Goal: Book appointment/travel/reservation

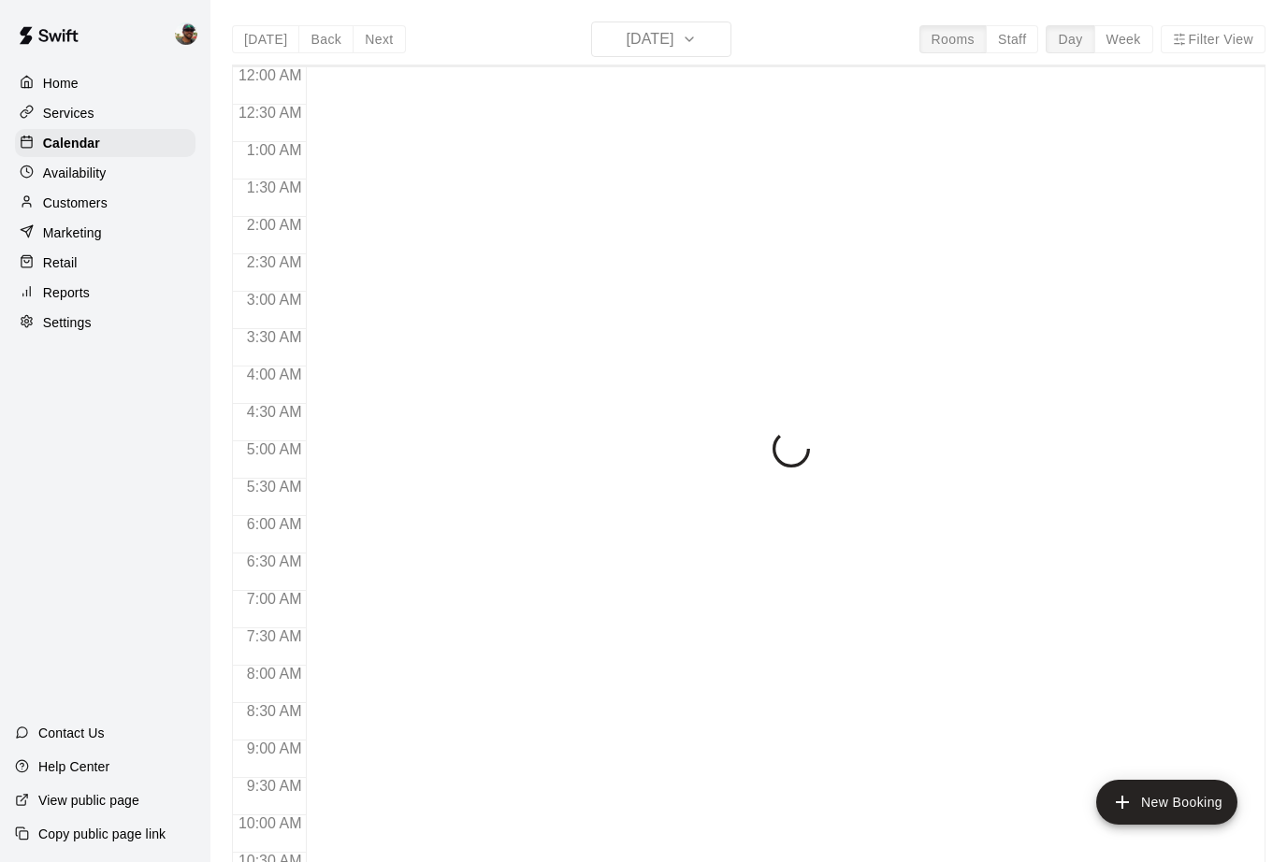
scroll to position [758, 0]
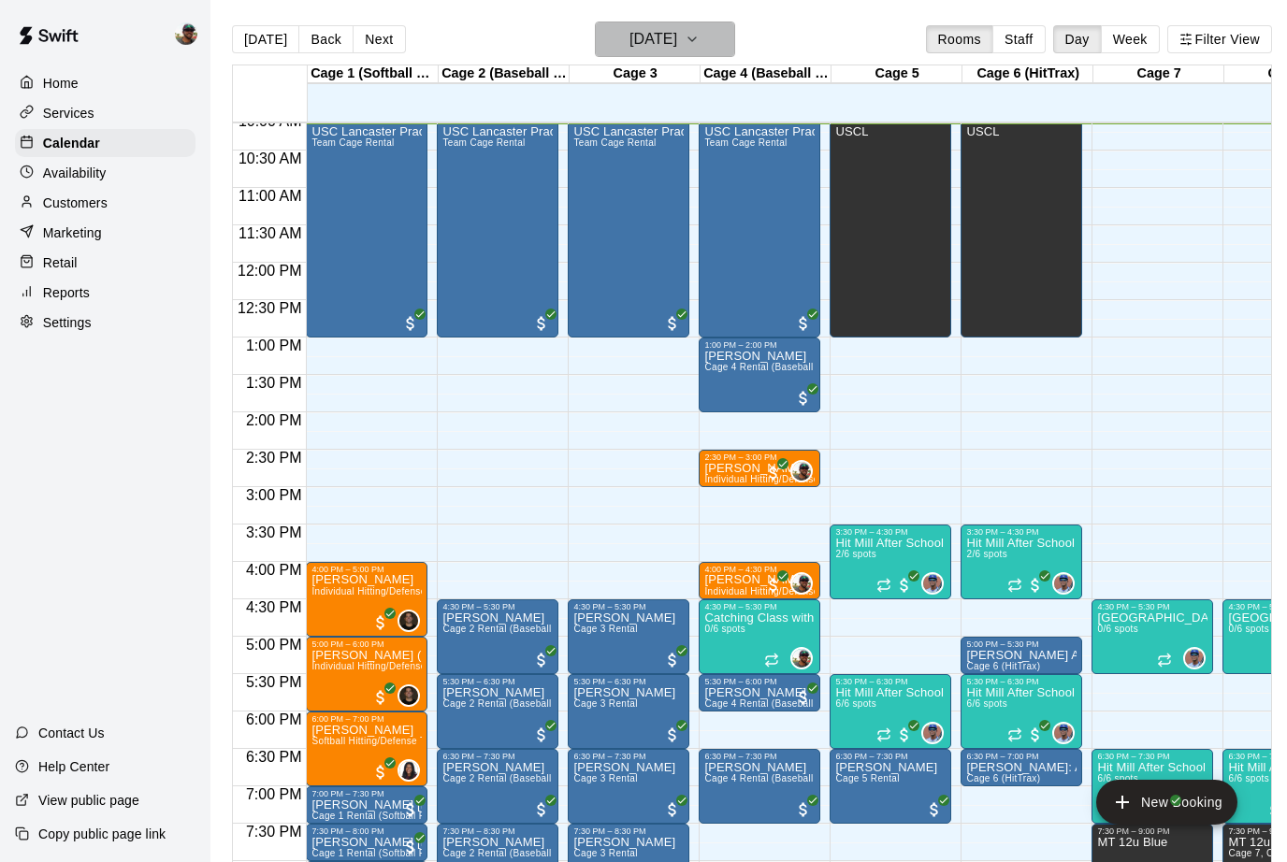
click at [700, 43] on icon "button" at bounding box center [692, 39] width 15 height 22
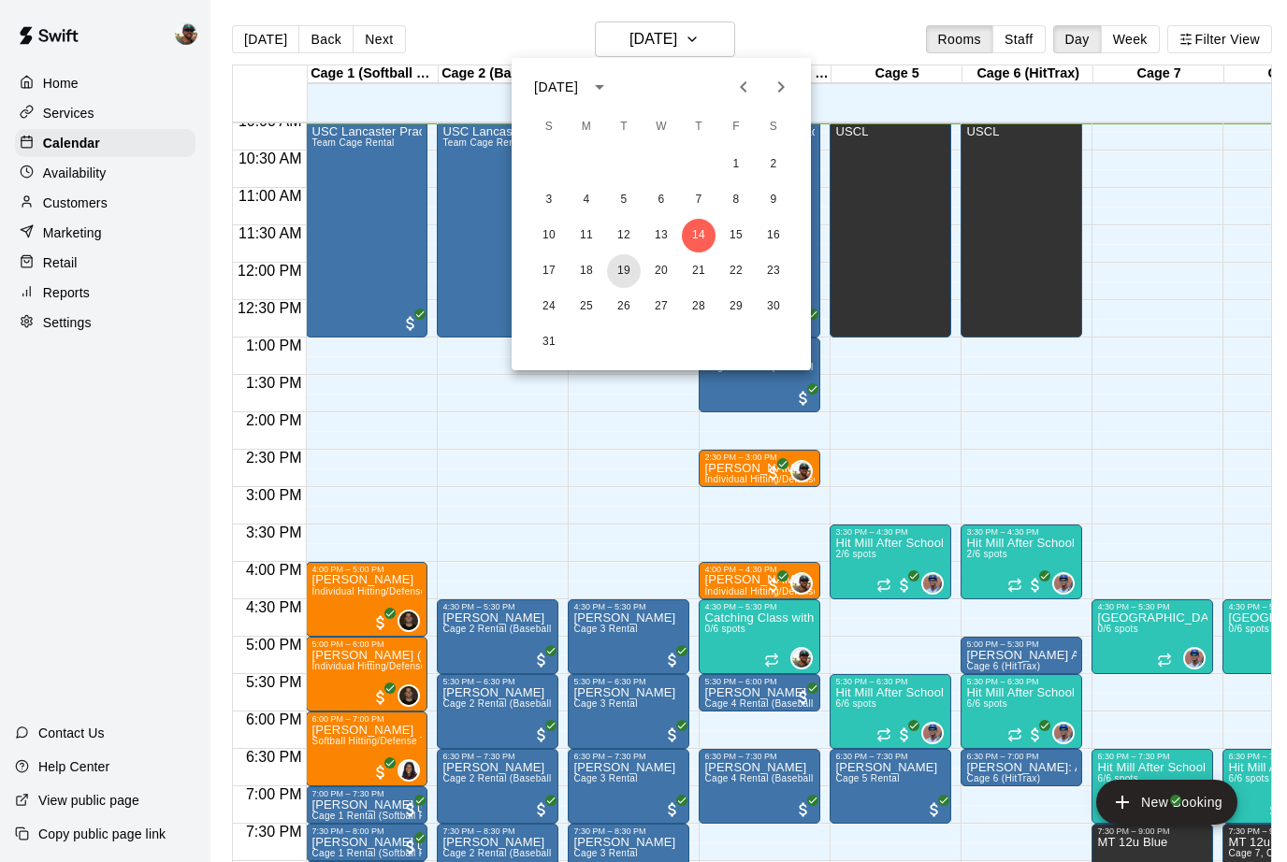
click at [628, 265] on button "19" at bounding box center [624, 271] width 34 height 34
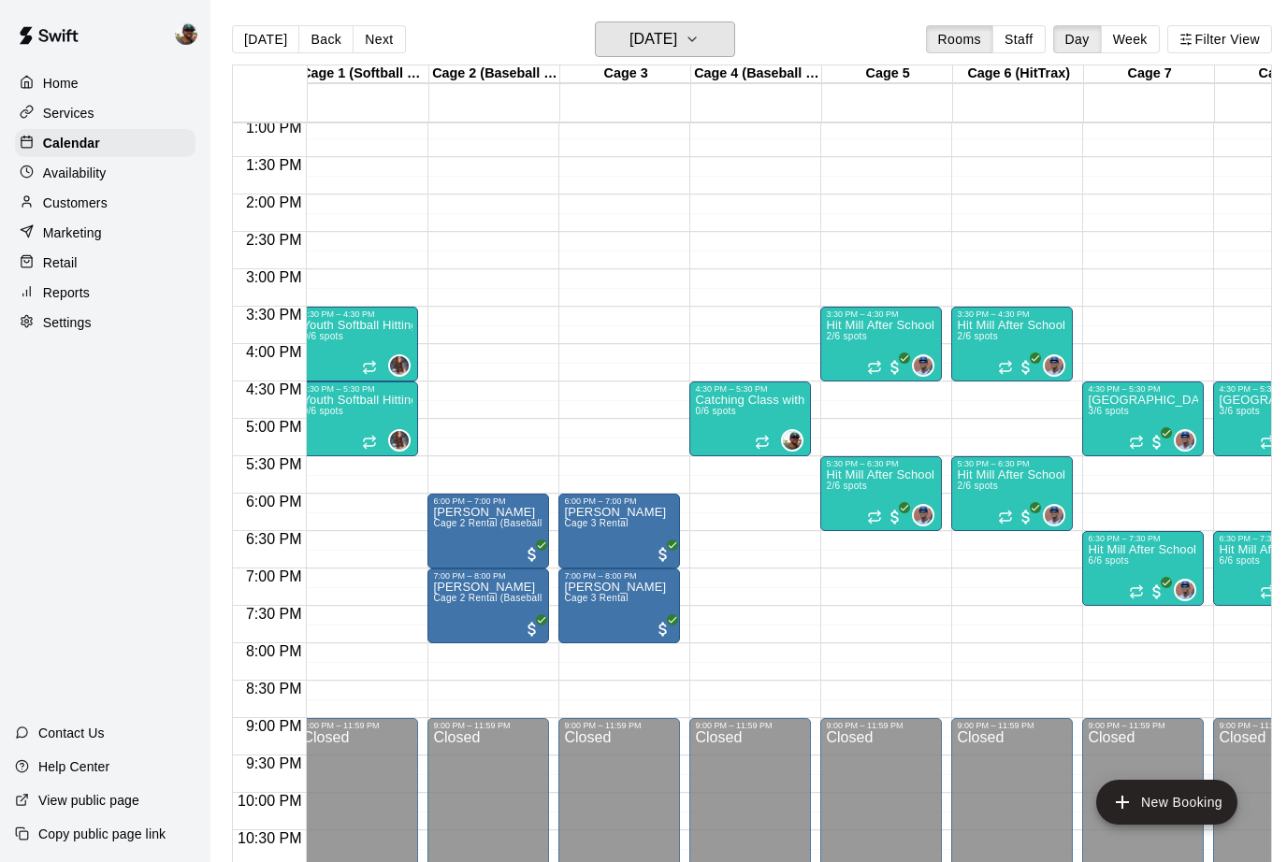
scroll to position [975, 9]
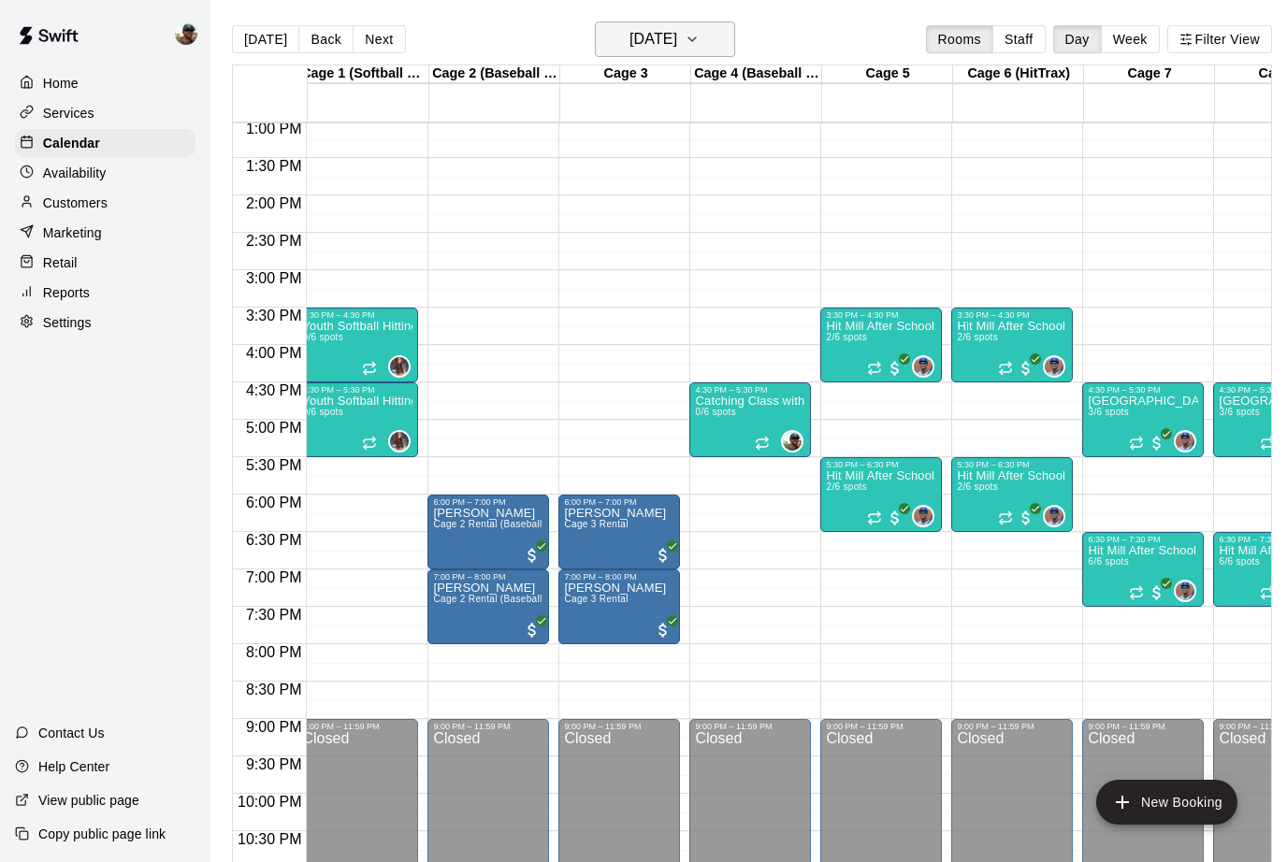
click at [709, 37] on button "[DATE]" at bounding box center [665, 40] width 140 height 36
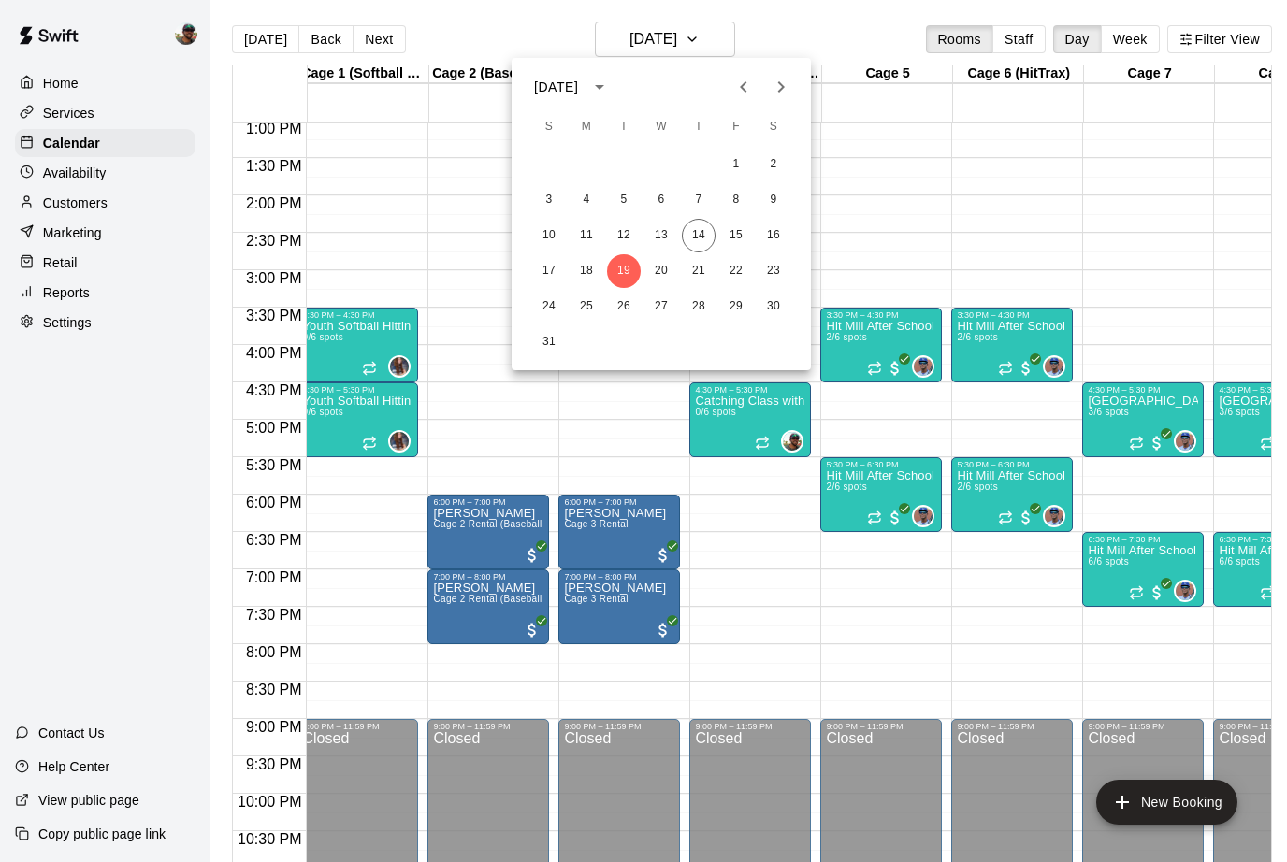
click at [377, 28] on div at bounding box center [643, 431] width 1287 height 862
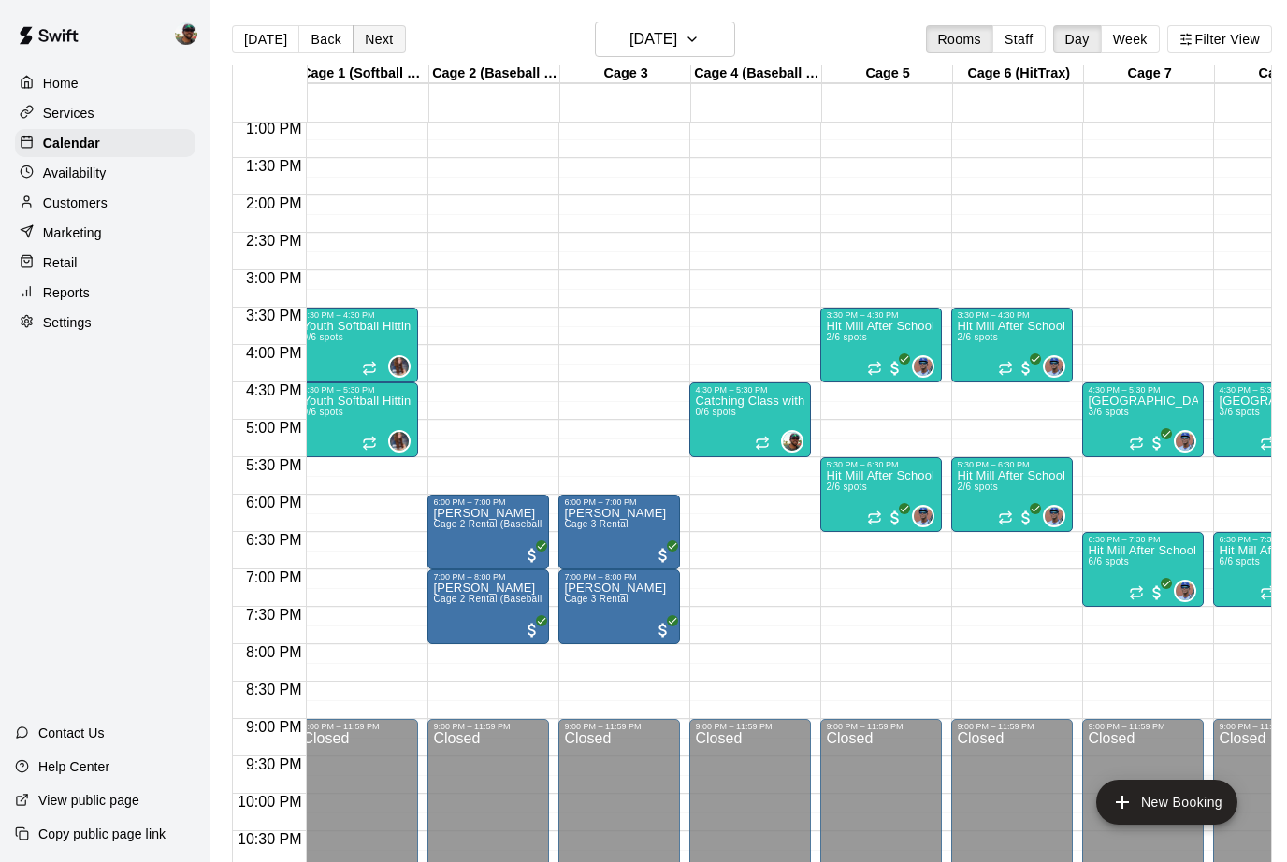
click at [375, 42] on button "Next" at bounding box center [379, 39] width 52 height 28
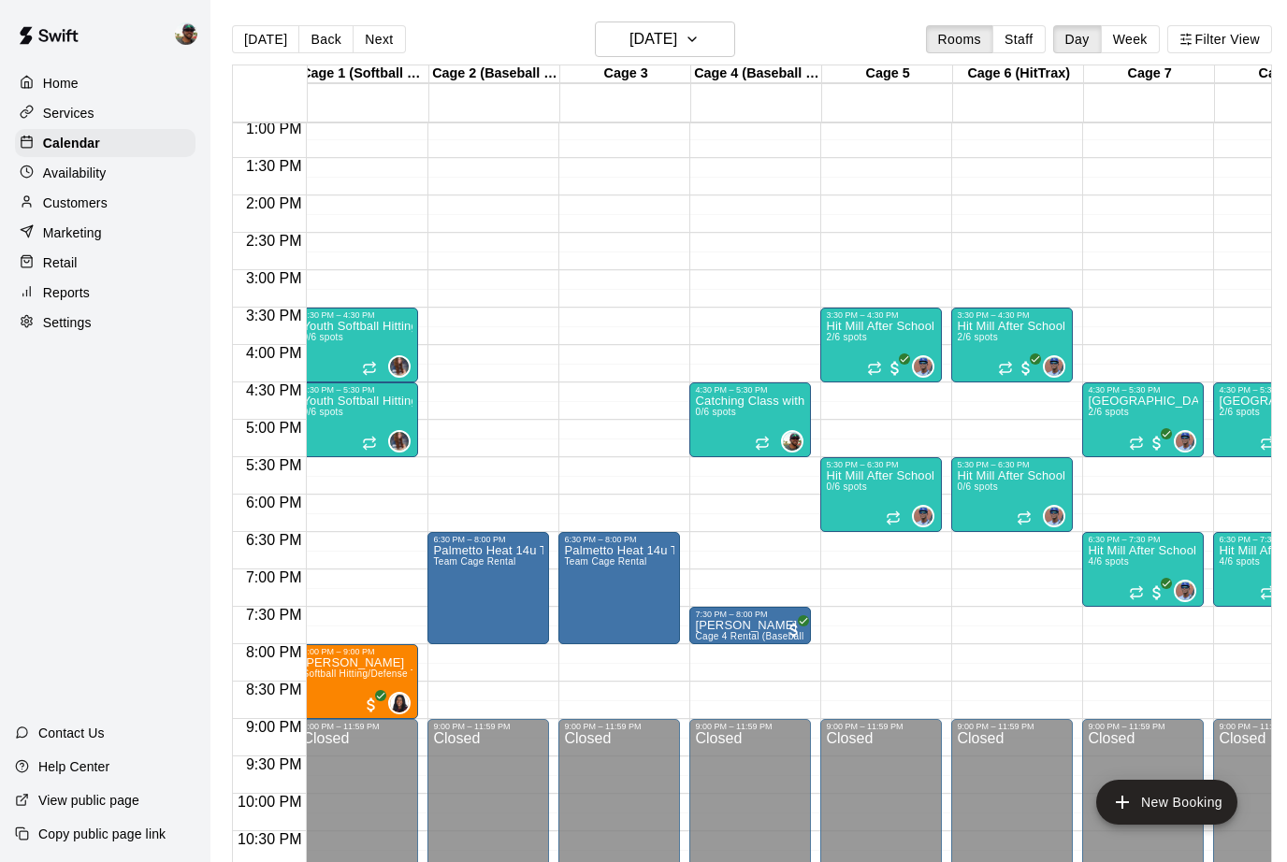
click at [375, 42] on button "Next" at bounding box center [379, 39] width 52 height 28
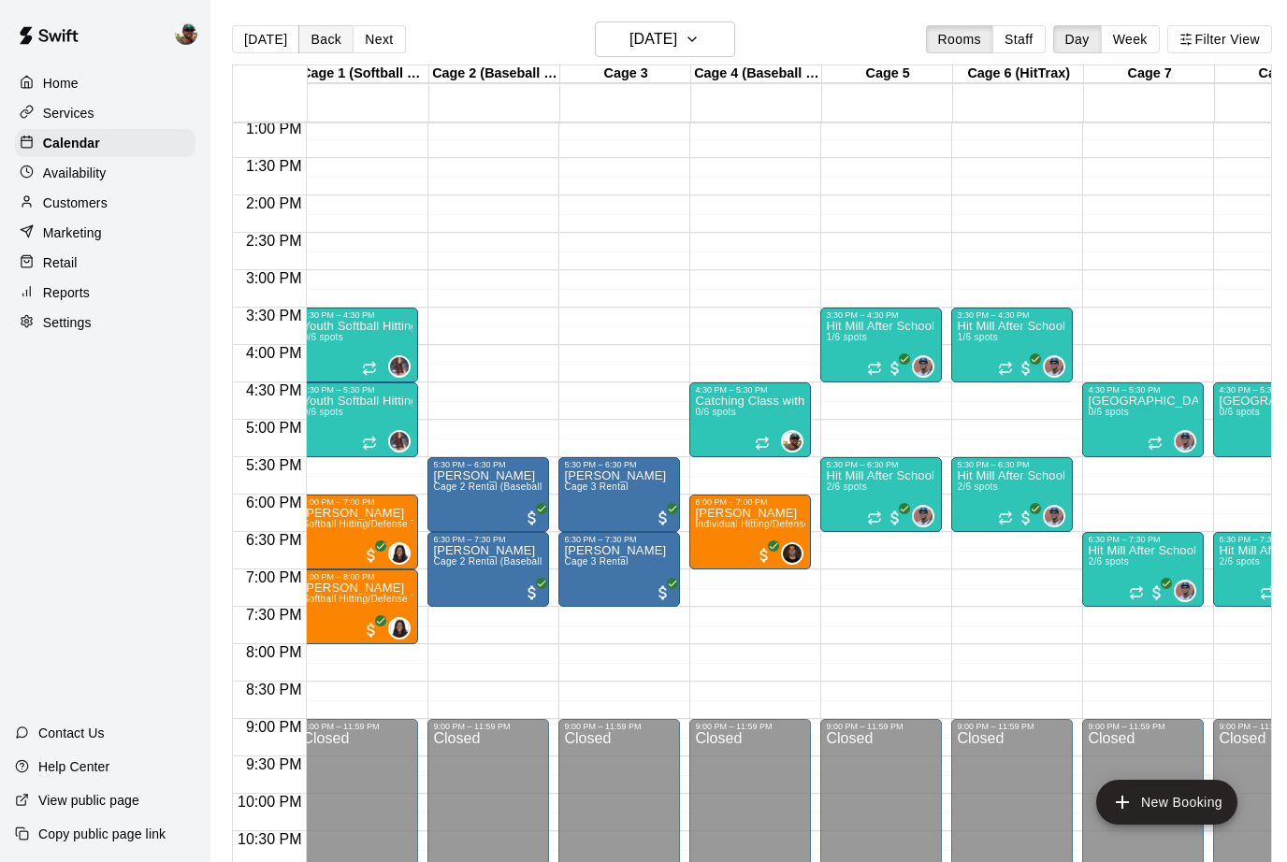
click at [331, 42] on button "Back" at bounding box center [325, 39] width 55 height 28
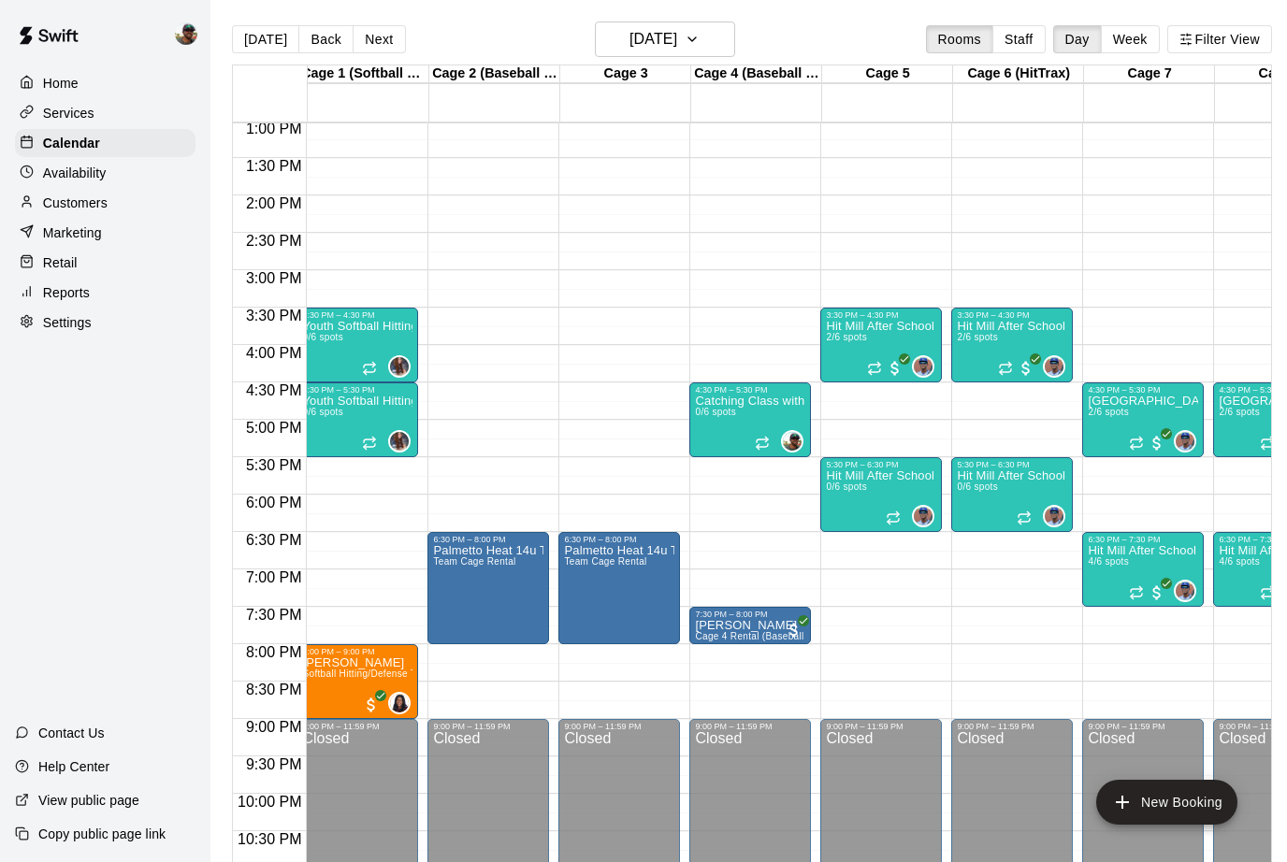
click at [339, 40] on button "Back" at bounding box center [325, 39] width 55 height 28
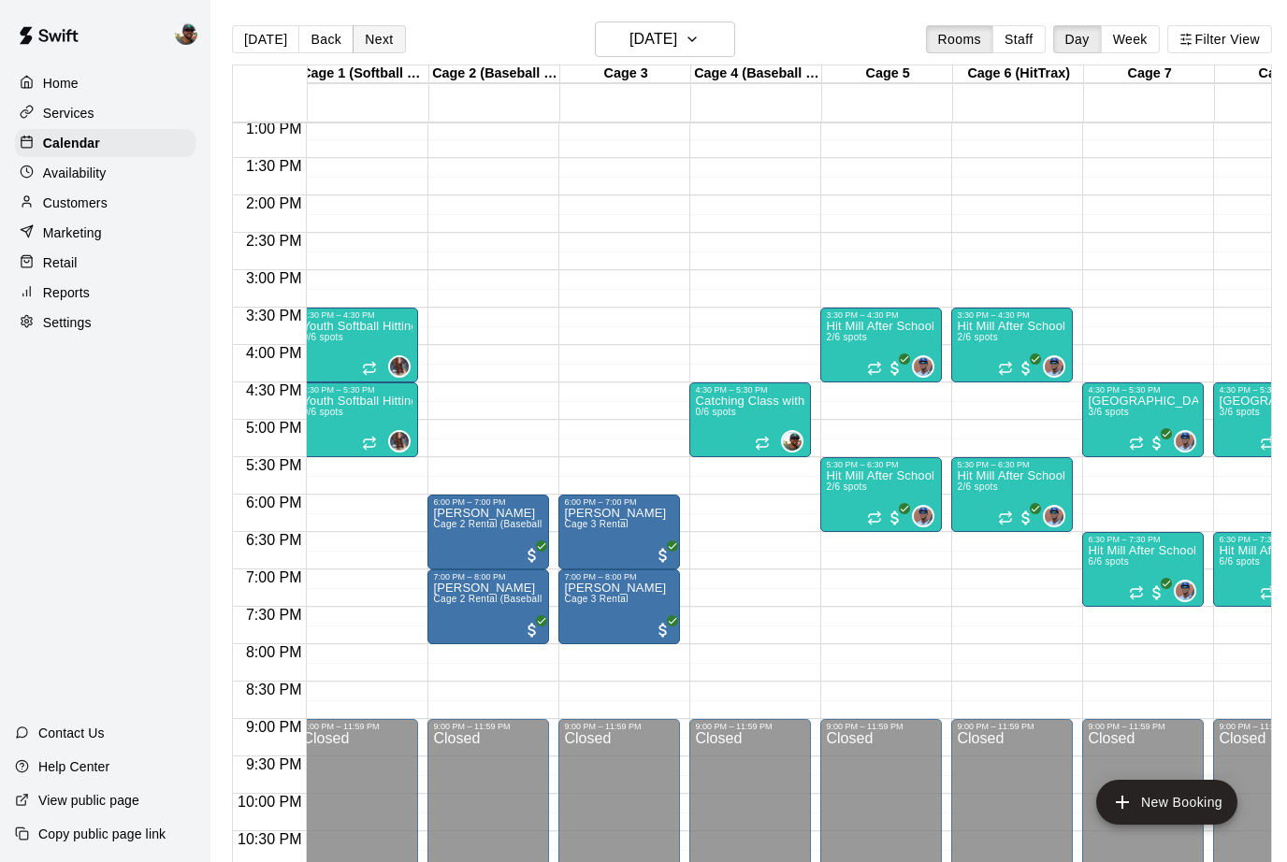
click at [370, 32] on button "Next" at bounding box center [379, 39] width 52 height 28
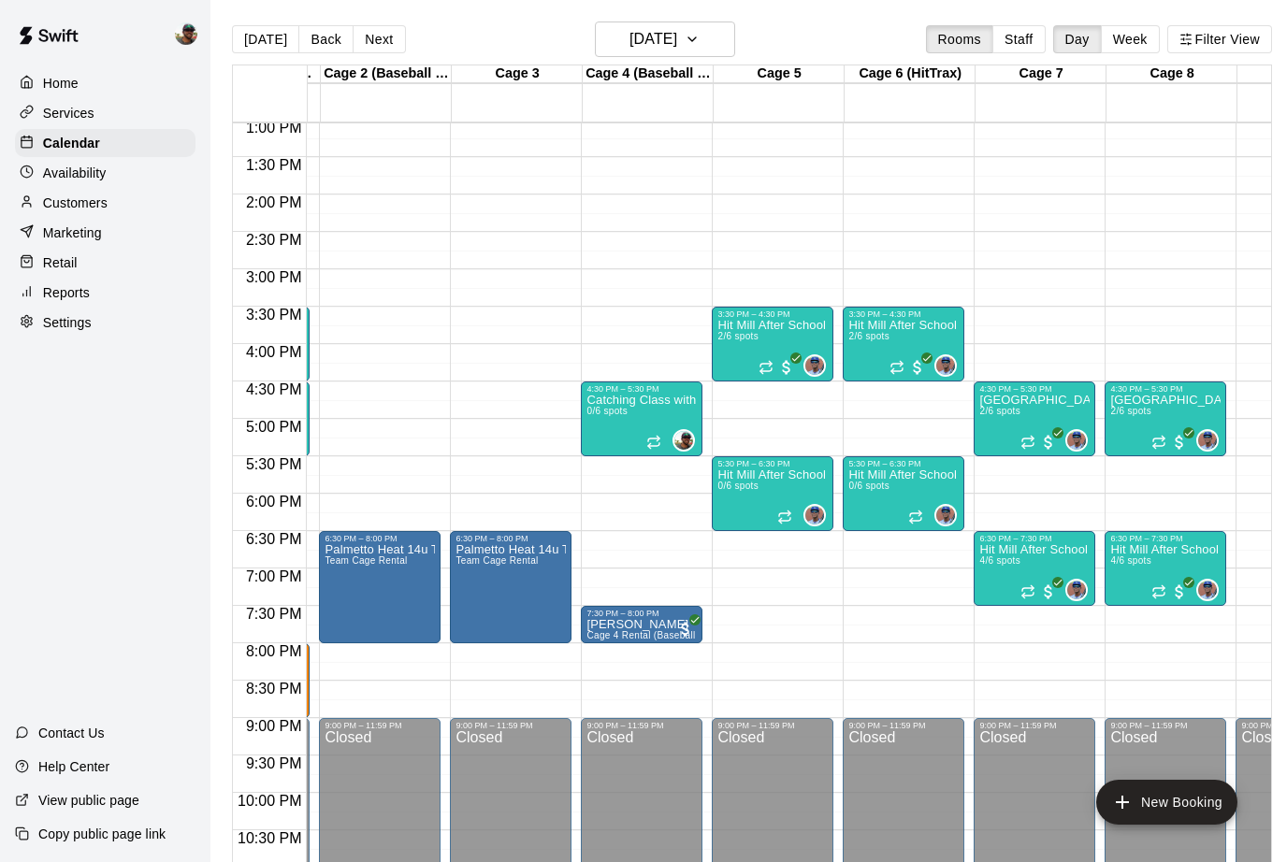
scroll to position [0, 120]
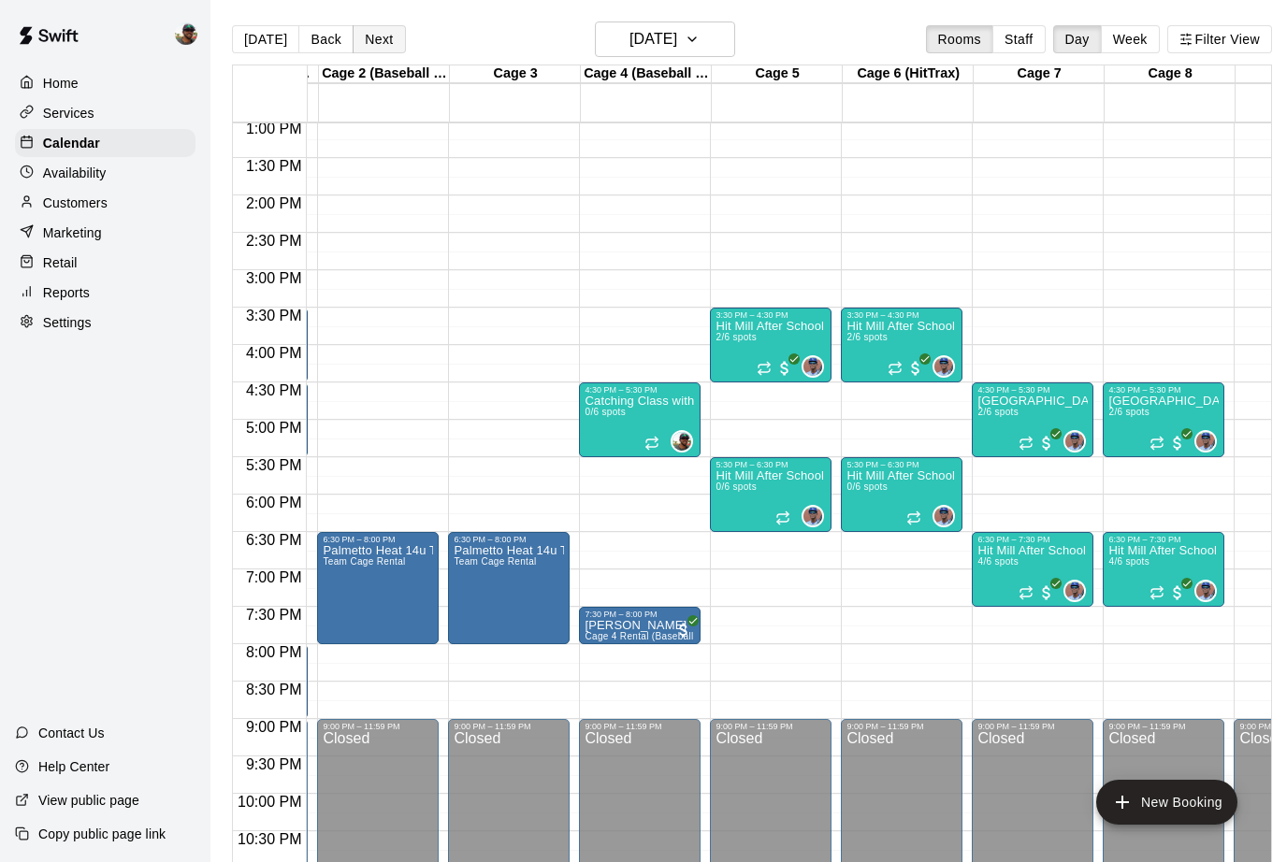
click at [378, 41] on button "Next" at bounding box center [379, 39] width 52 height 28
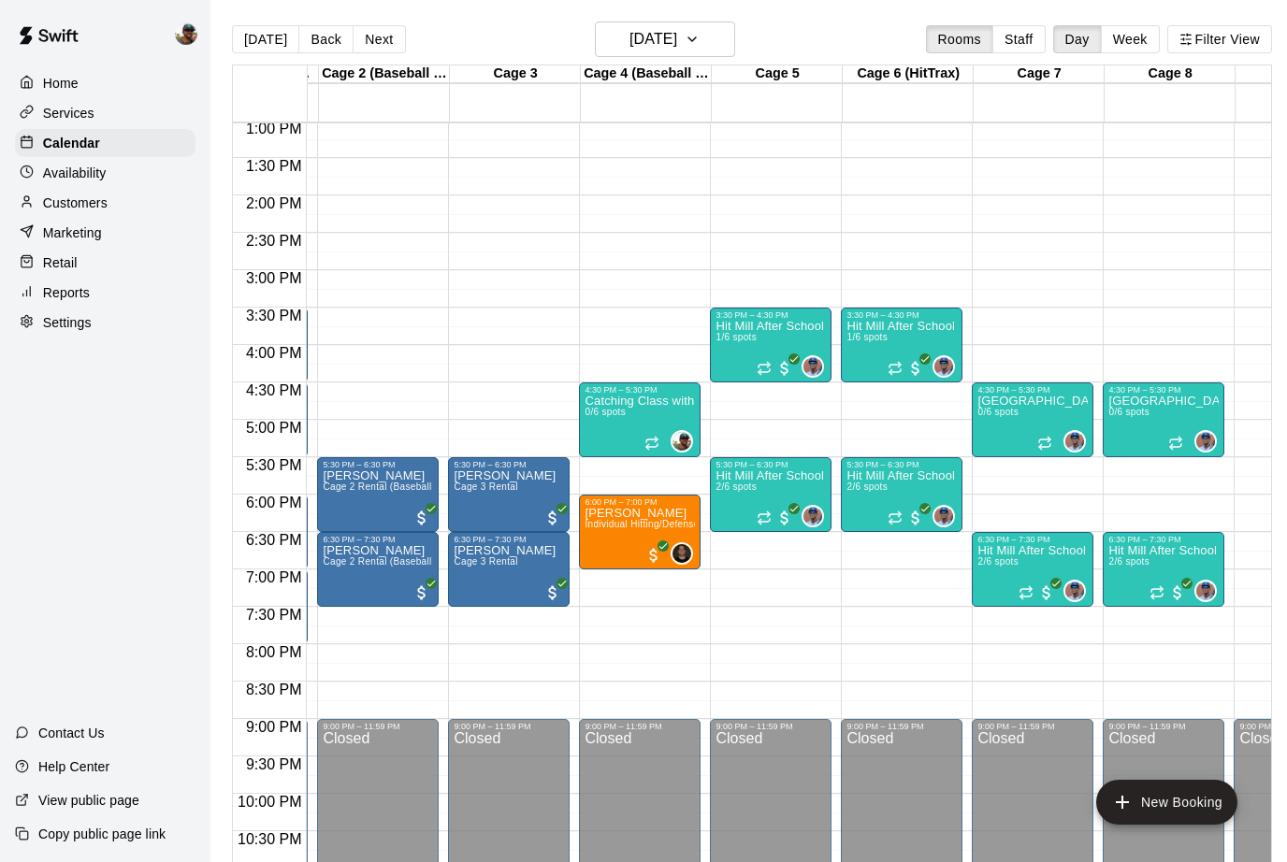
click at [378, 40] on button "Next" at bounding box center [379, 39] width 52 height 28
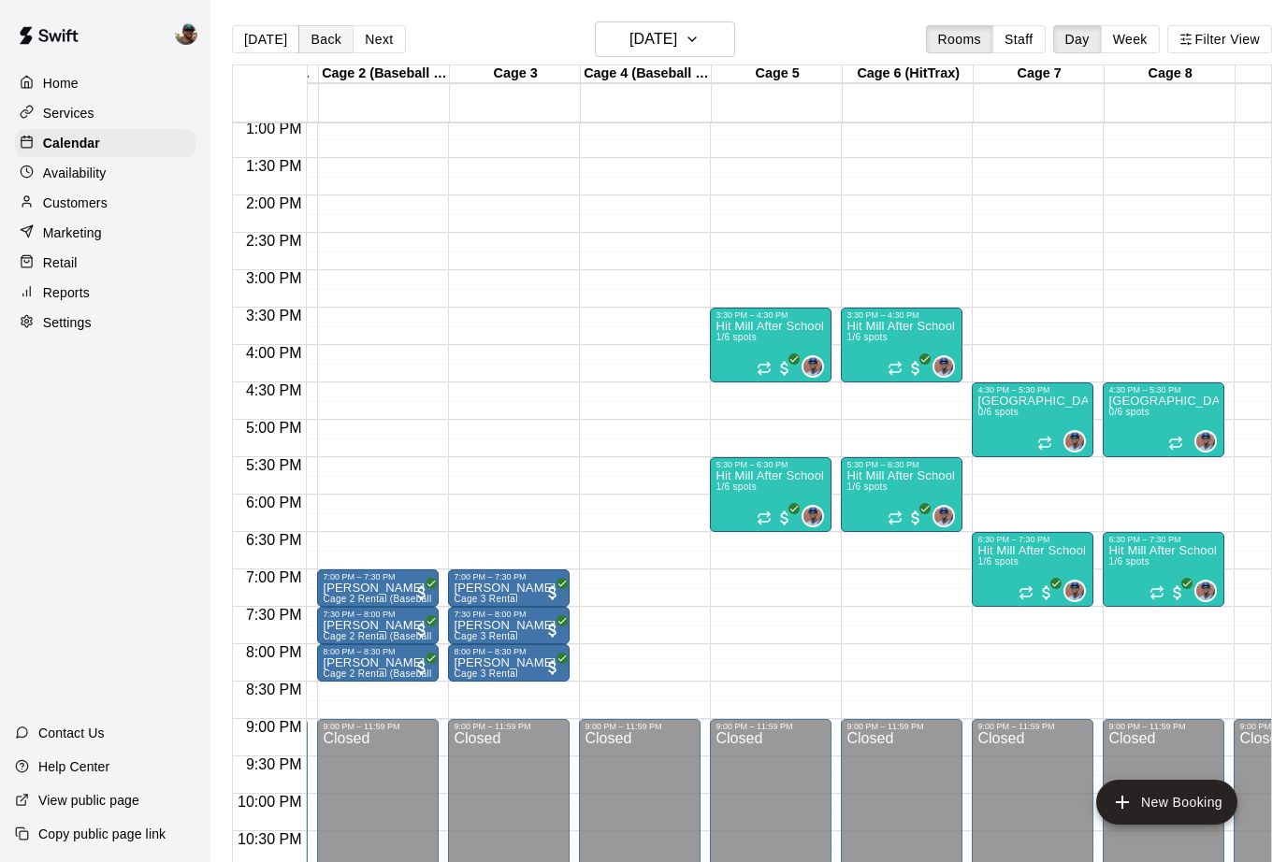
click at [332, 43] on button "Back" at bounding box center [325, 39] width 55 height 28
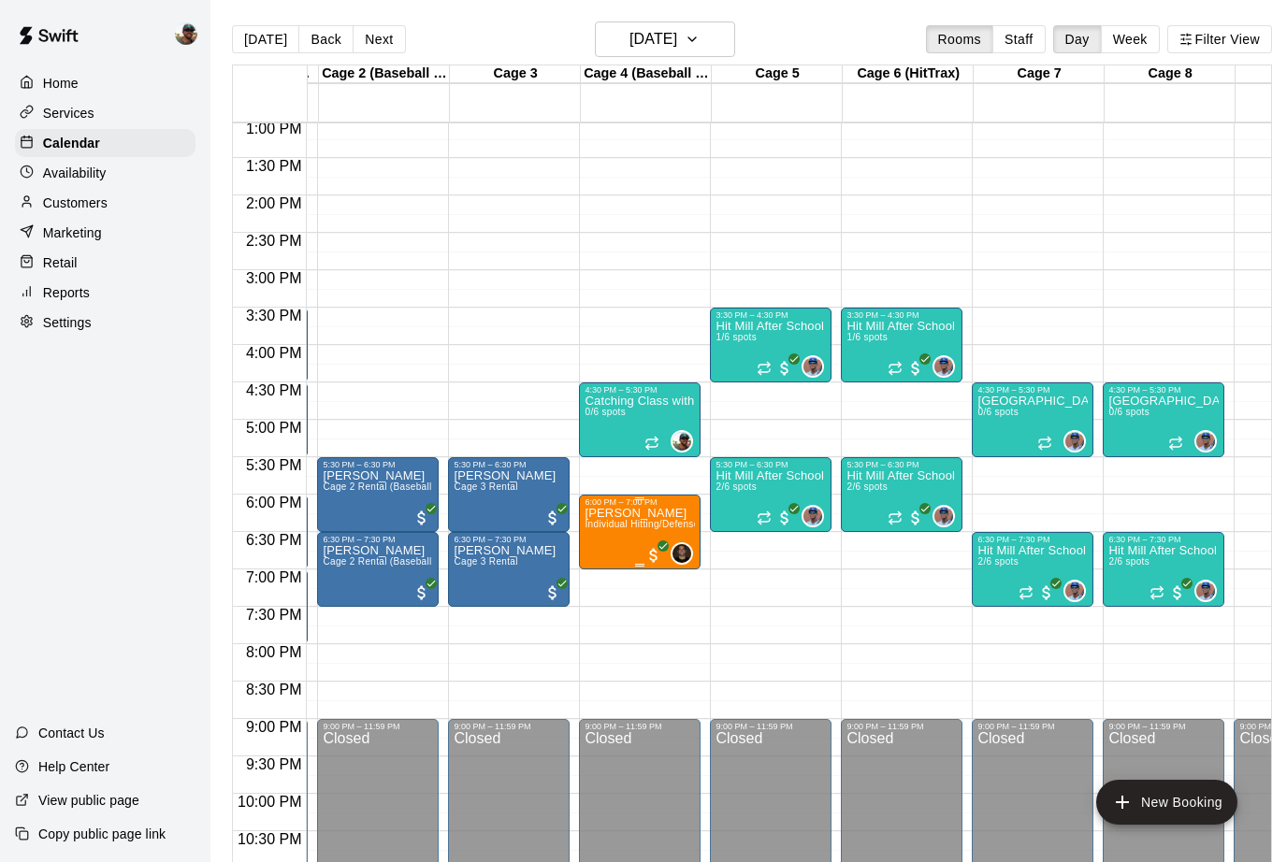
click at [626, 527] on span "Individual Hitting/Defense Training: 1 hour" at bounding box center [678, 524] width 187 height 10
click at [728, 43] on div at bounding box center [643, 431] width 1287 height 862
click at [700, 43] on icon "button" at bounding box center [692, 39] width 15 height 22
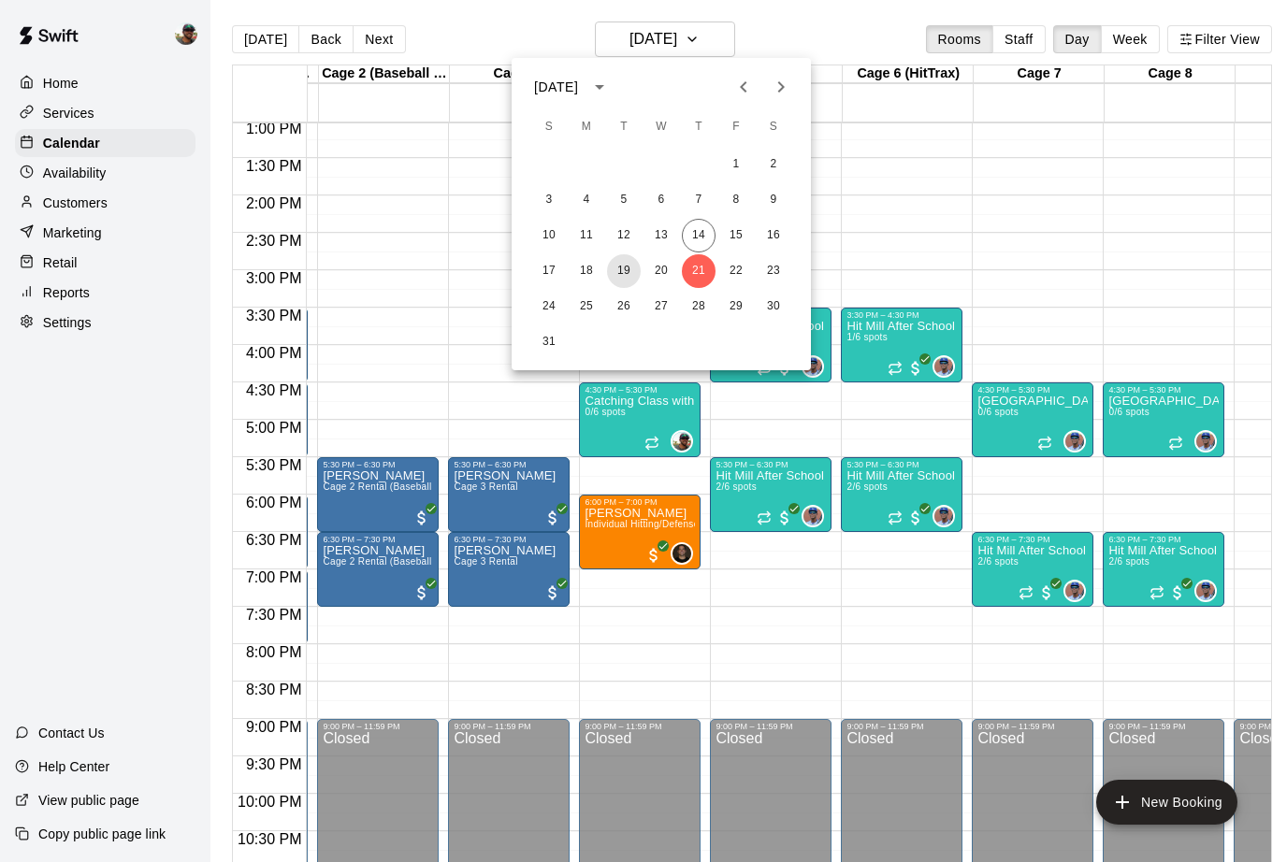
click at [617, 271] on button "19" at bounding box center [624, 271] width 34 height 34
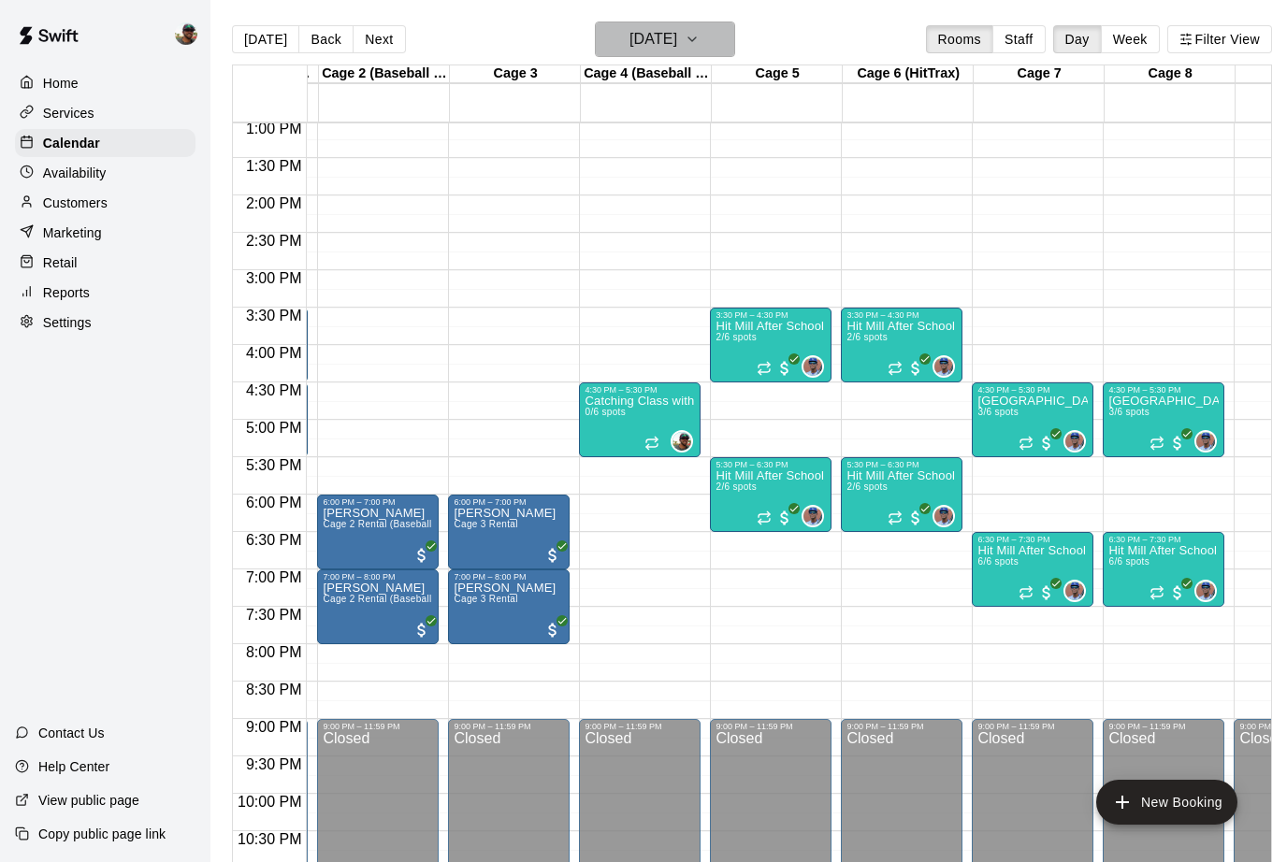
click at [700, 38] on icon "button" at bounding box center [692, 39] width 15 height 22
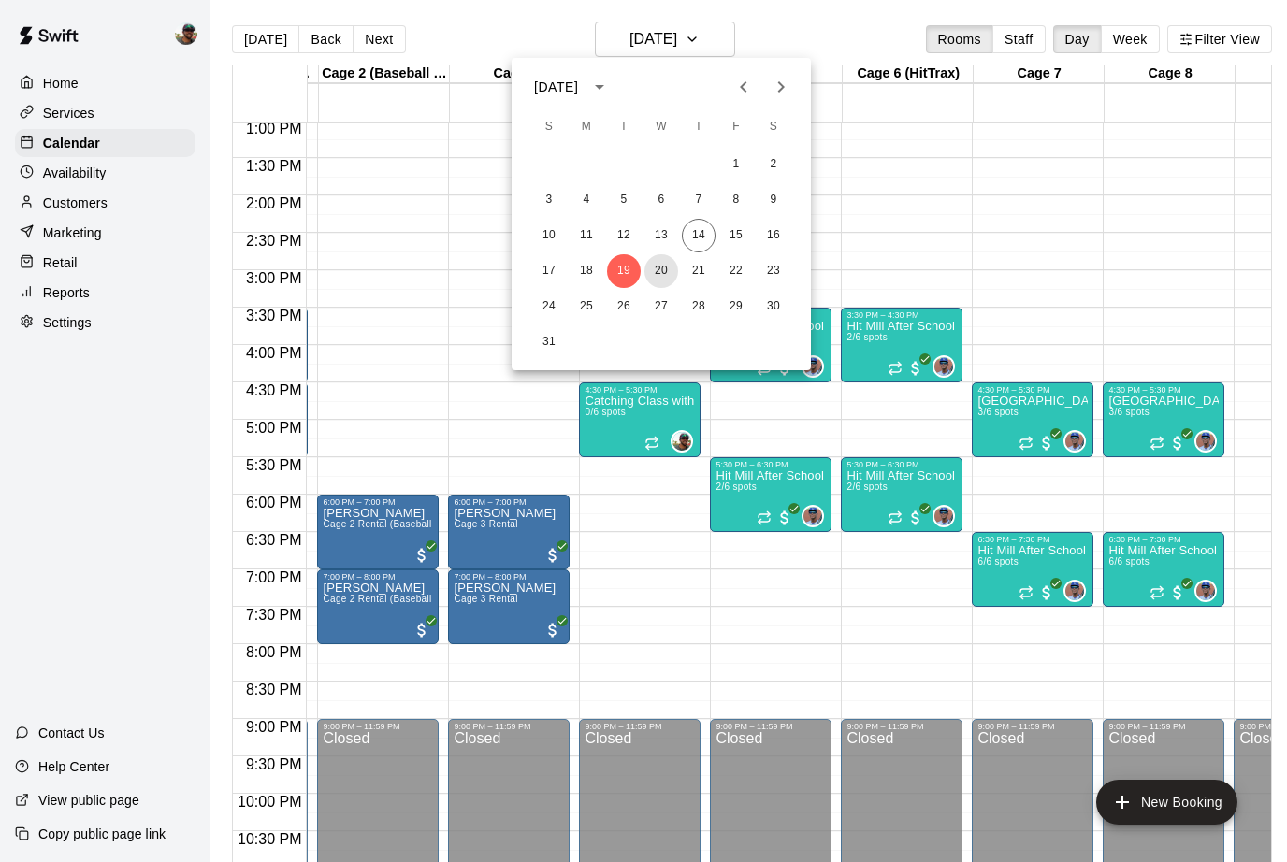
click at [662, 280] on button "20" at bounding box center [661, 271] width 34 height 34
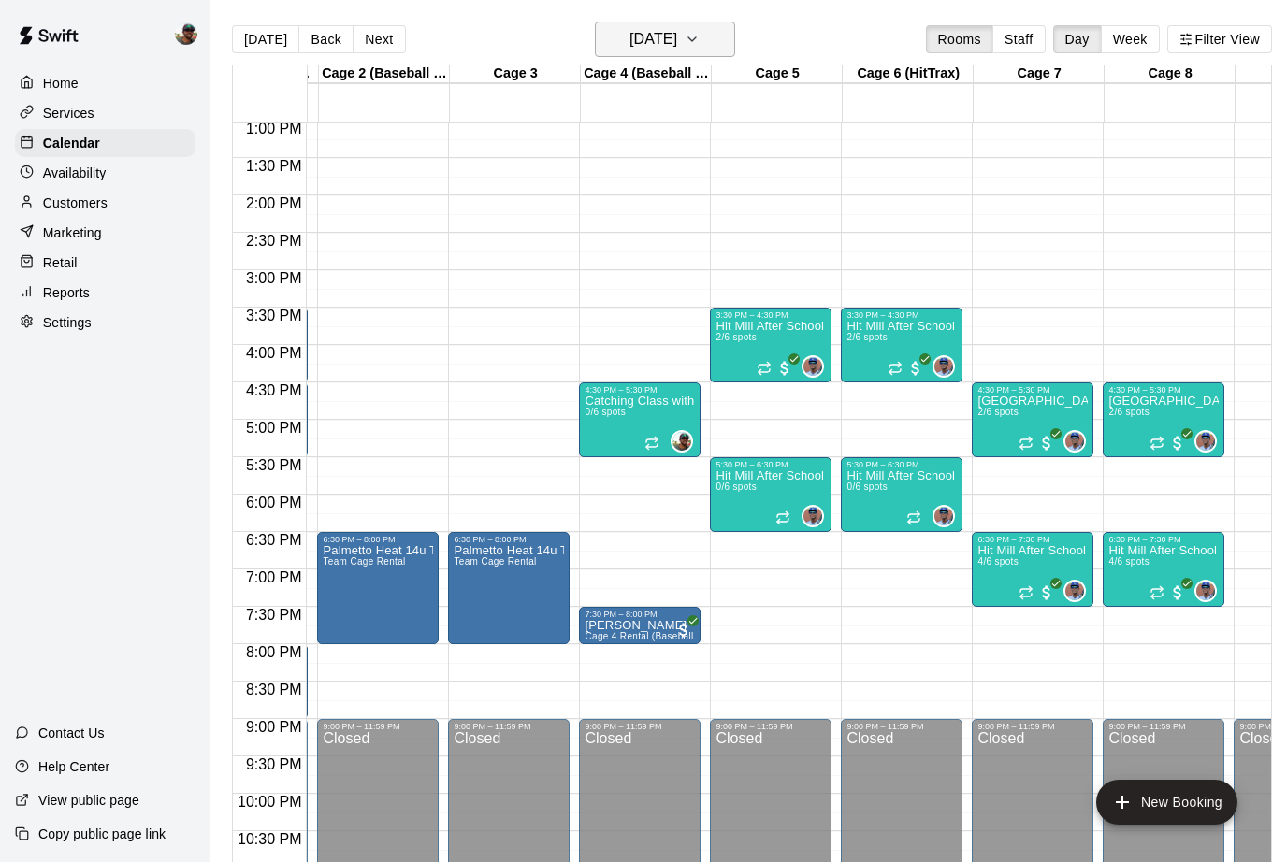
click at [722, 40] on button "[DATE]" at bounding box center [665, 40] width 140 height 36
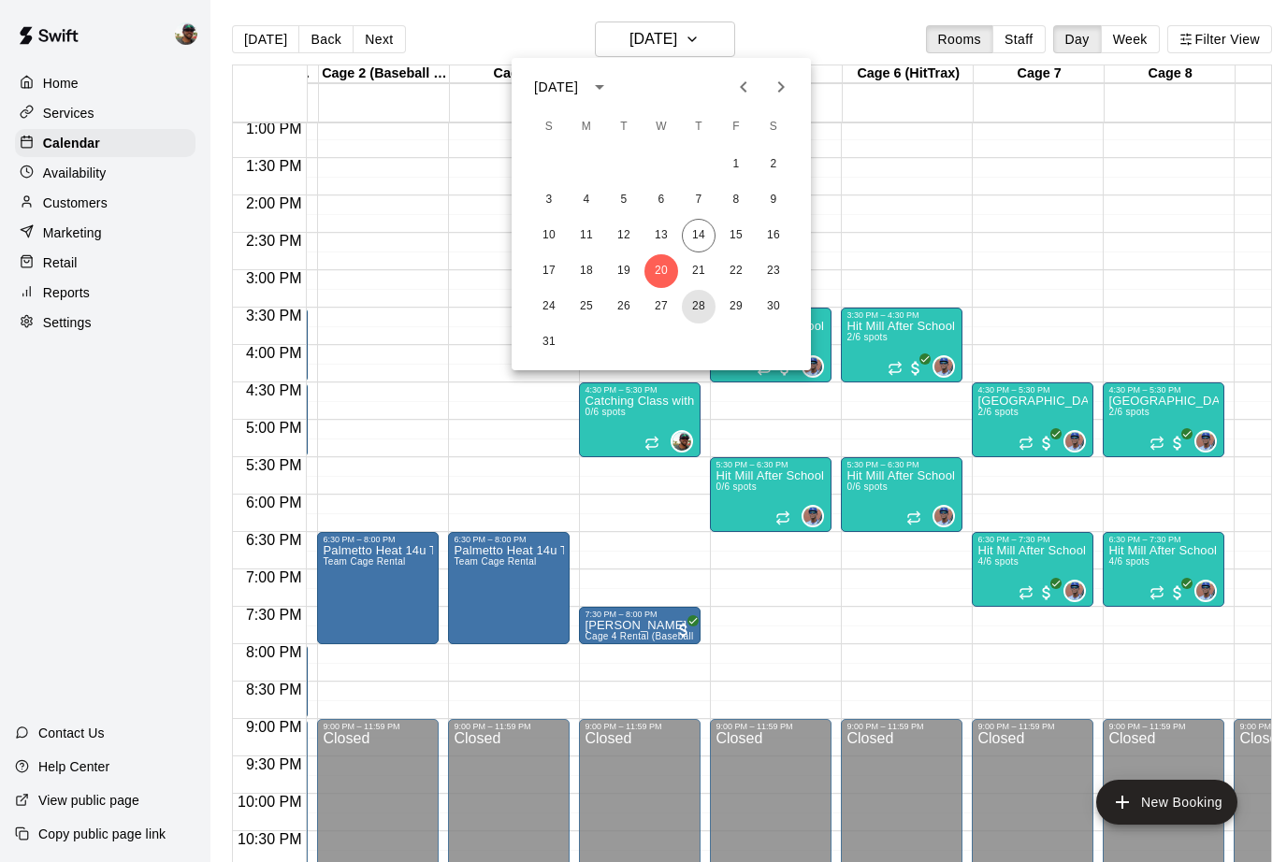
click at [696, 307] on button "28" at bounding box center [699, 307] width 34 height 34
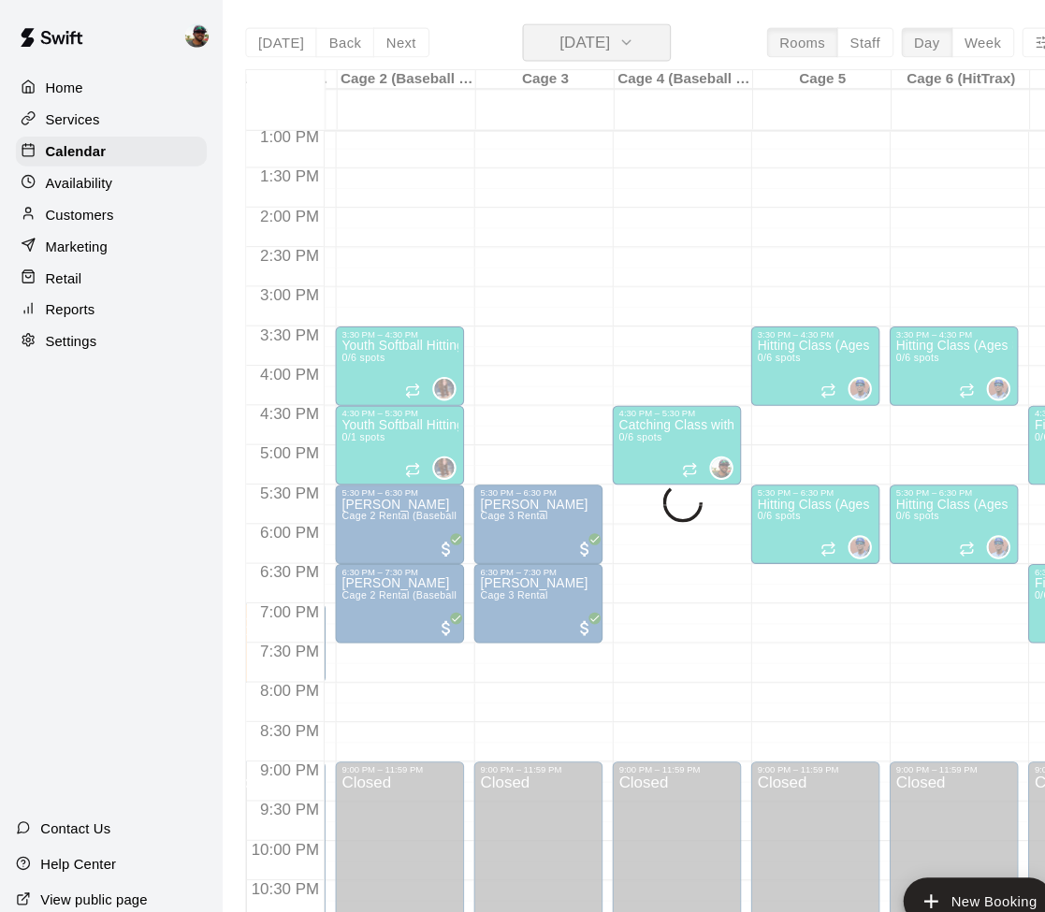
scroll to position [922, 120]
